Goal: Information Seeking & Learning: Learn about a topic

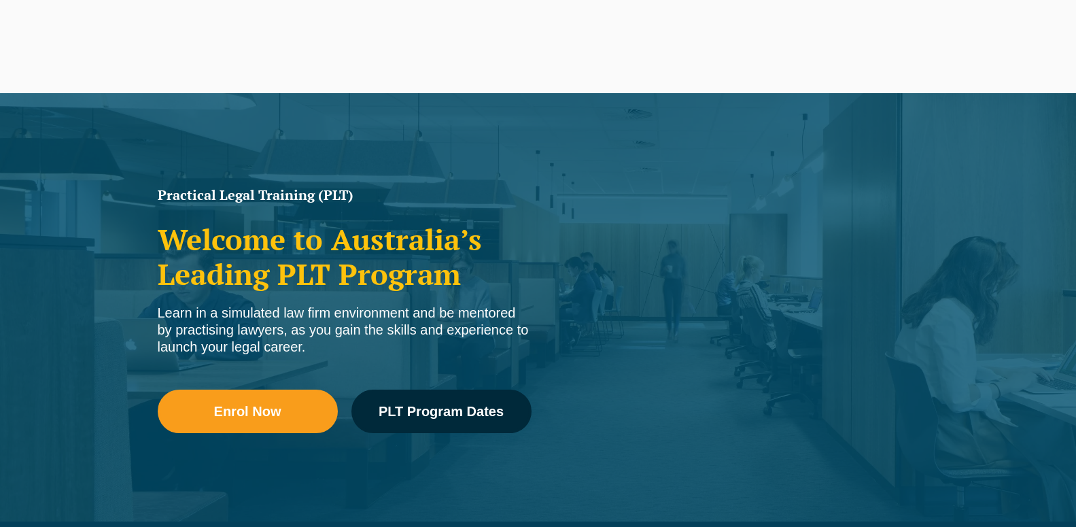
scroll to position [5869, 0]
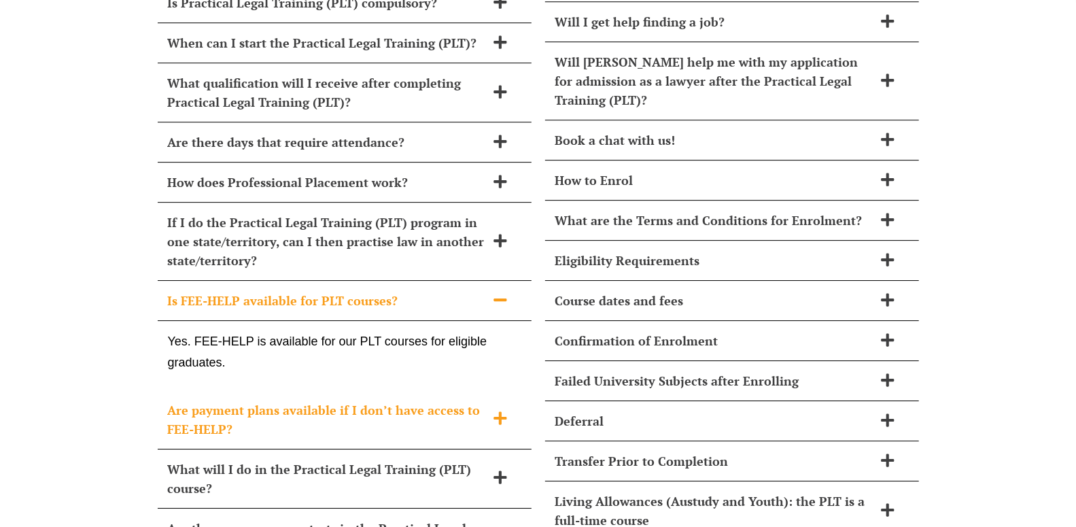
click at [506, 411] on icon at bounding box center [499, 417] width 13 height 13
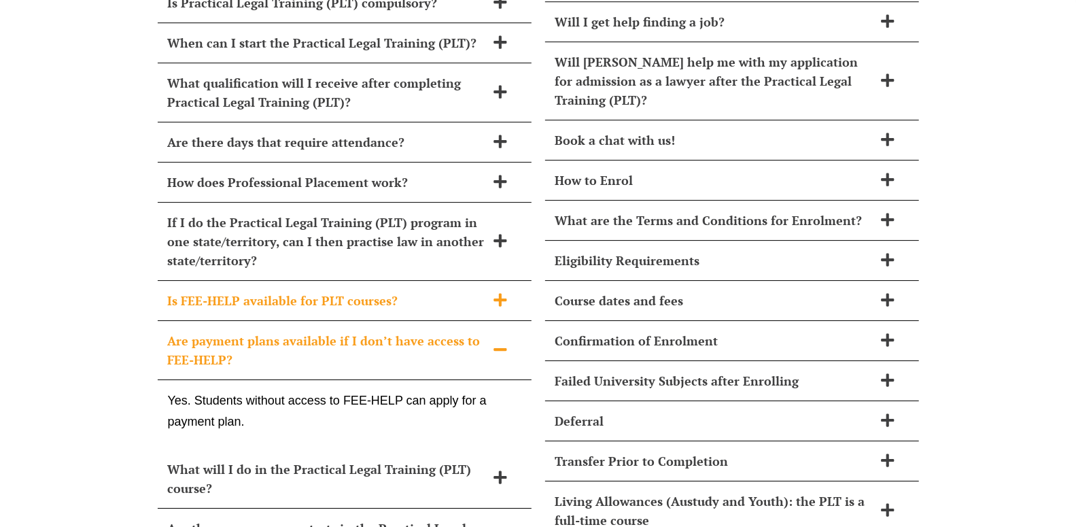
click at [504, 293] on icon at bounding box center [499, 299] width 13 height 13
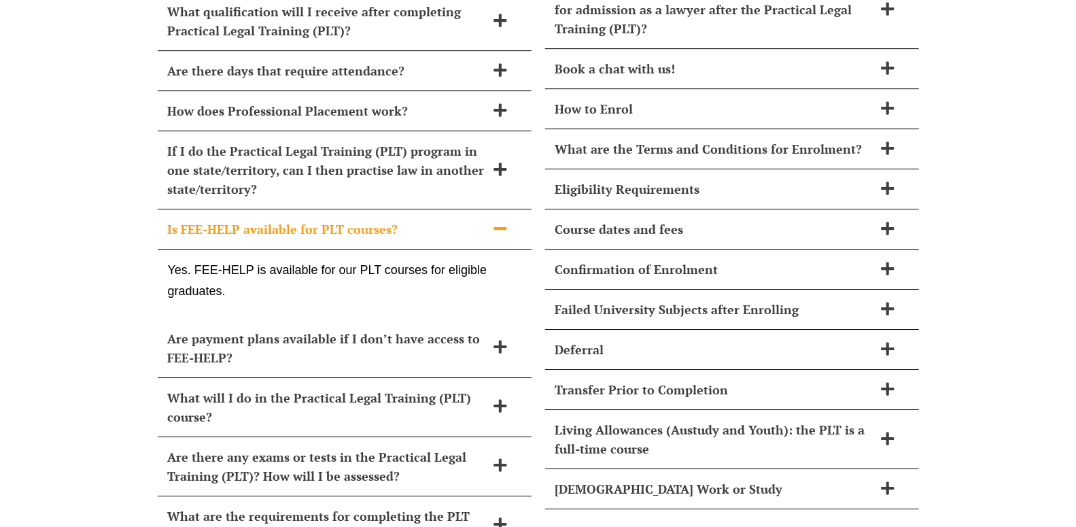
scroll to position [6083, 0]
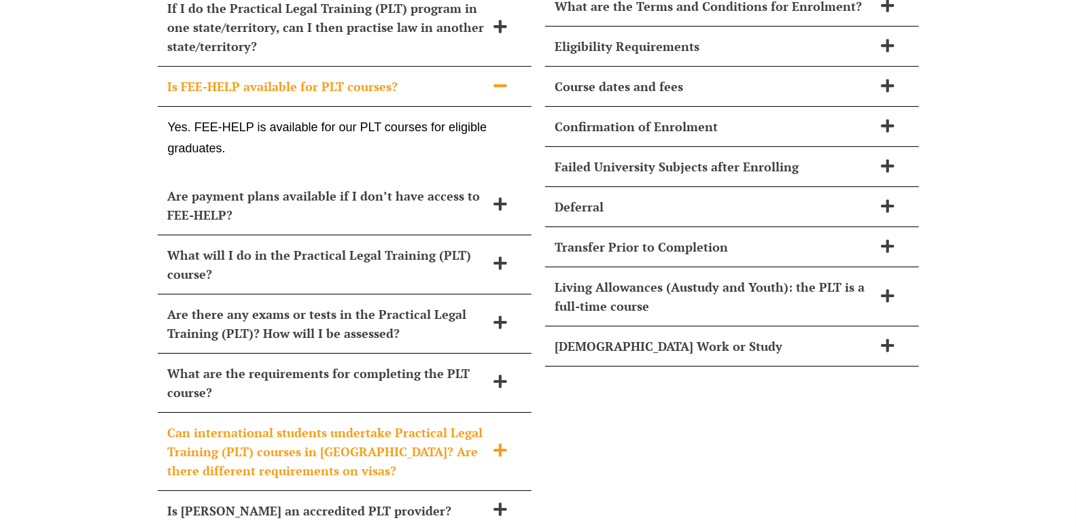
click at [498, 442] on icon at bounding box center [500, 449] width 15 height 15
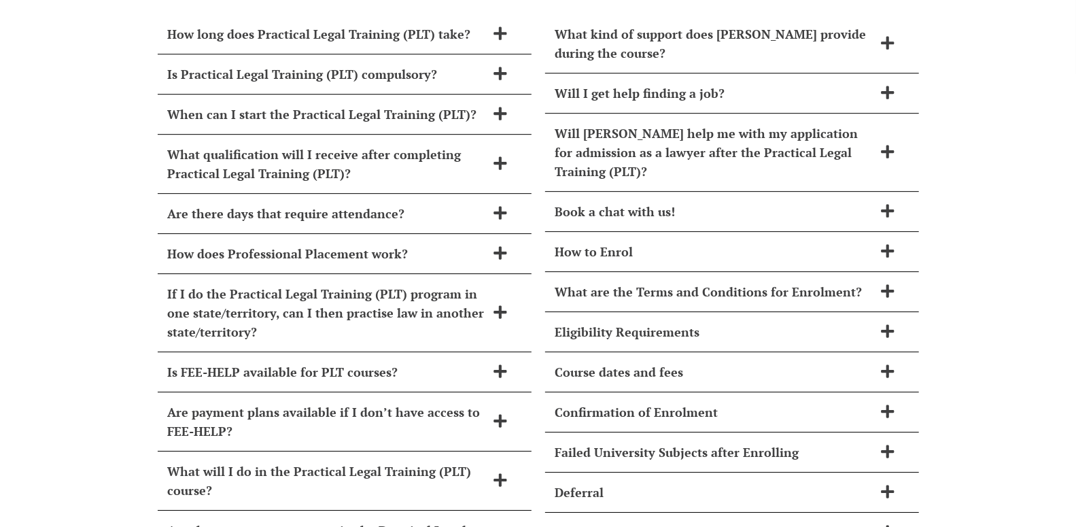
scroll to position [5655, 0]
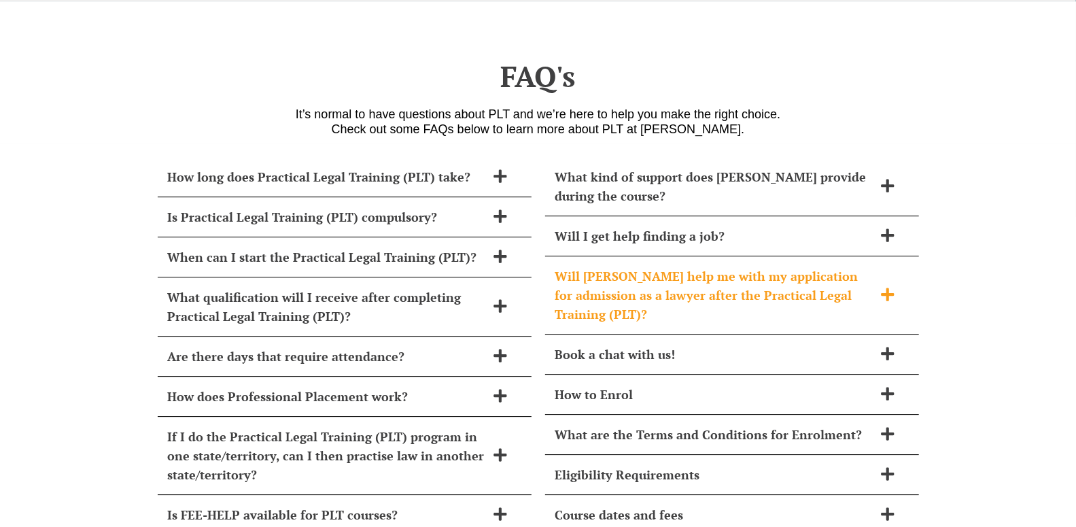
click at [885, 287] on icon at bounding box center [887, 294] width 15 height 15
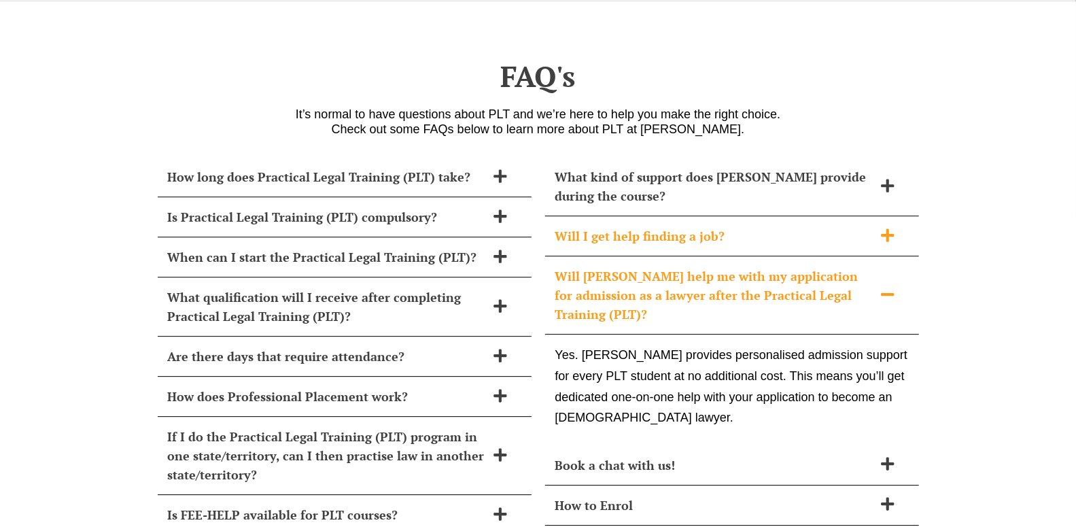
click at [889, 228] on icon at bounding box center [887, 234] width 13 height 13
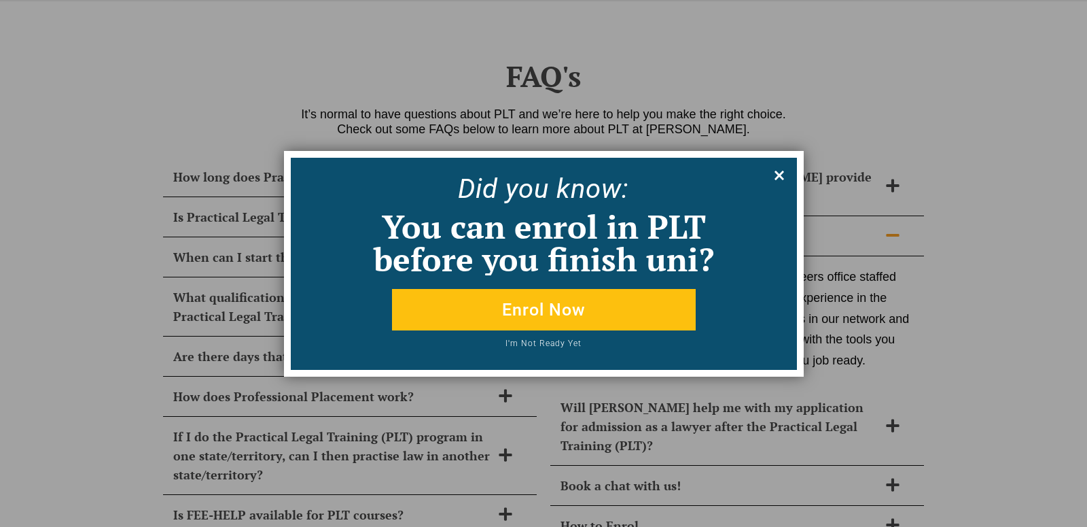
click at [779, 172] on icon at bounding box center [779, 175] width 15 height 15
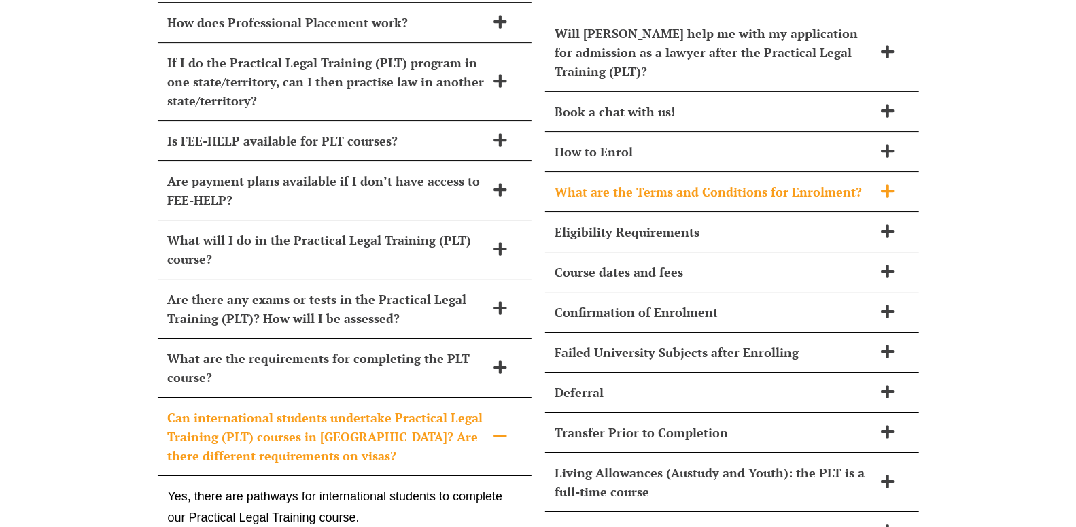
scroll to position [6083, 0]
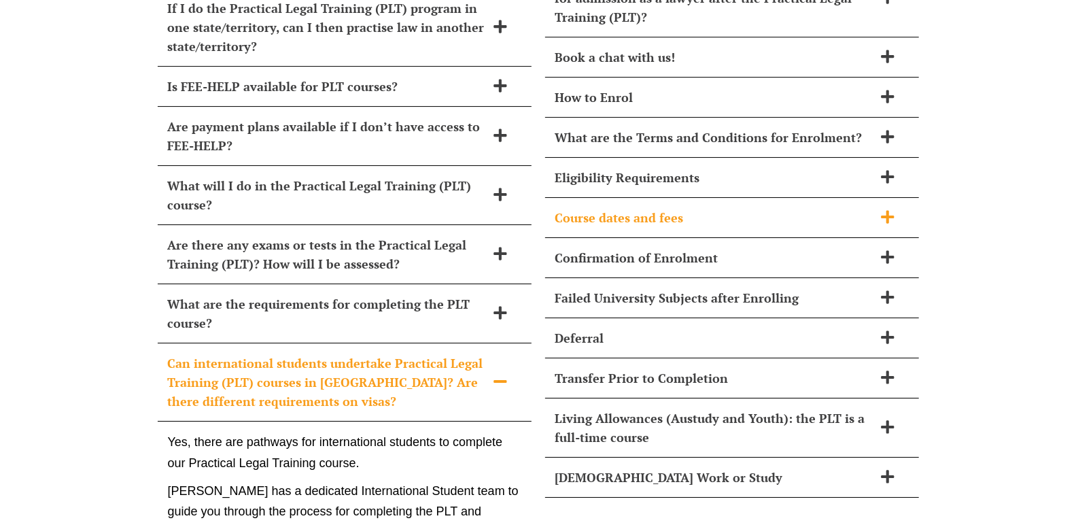
click at [886, 210] on icon at bounding box center [887, 216] width 13 height 13
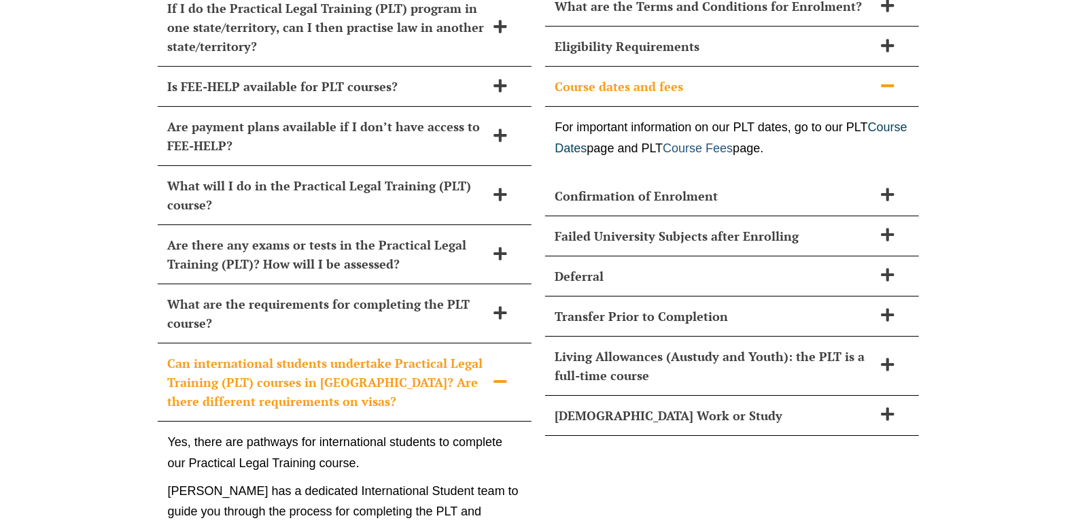
click at [733, 141] on link "Course Fees" at bounding box center [698, 148] width 70 height 14
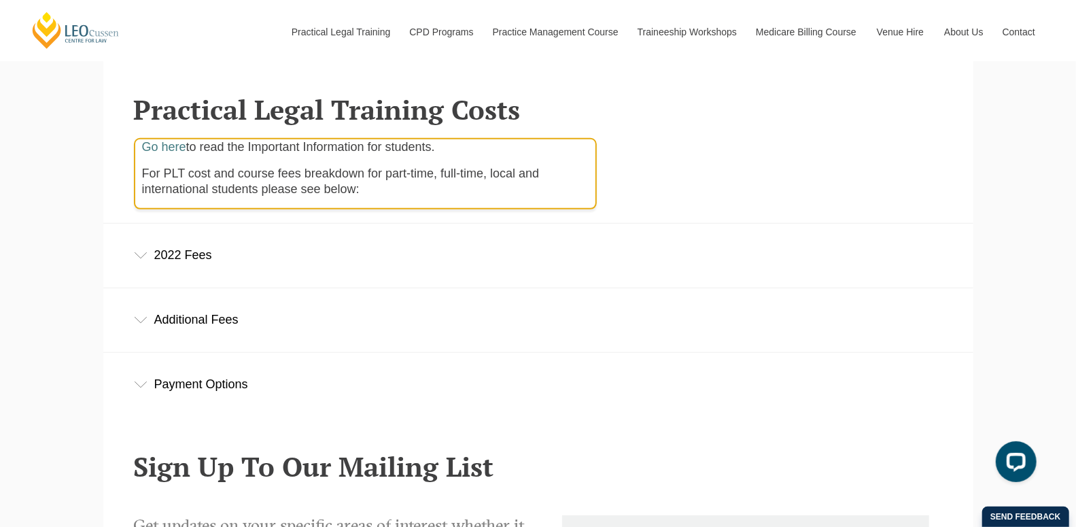
click at [185, 257] on div "2022 Fees" at bounding box center [538, 255] width 870 height 63
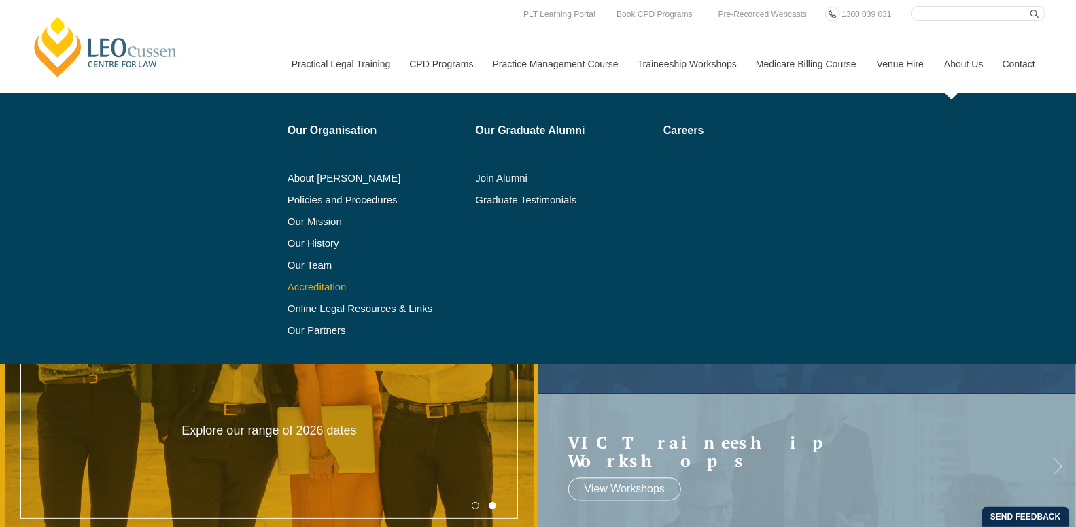
click at [323, 284] on link "Accreditation" at bounding box center [376, 286] width 179 height 11
